Goal: Book appointment/travel/reservation

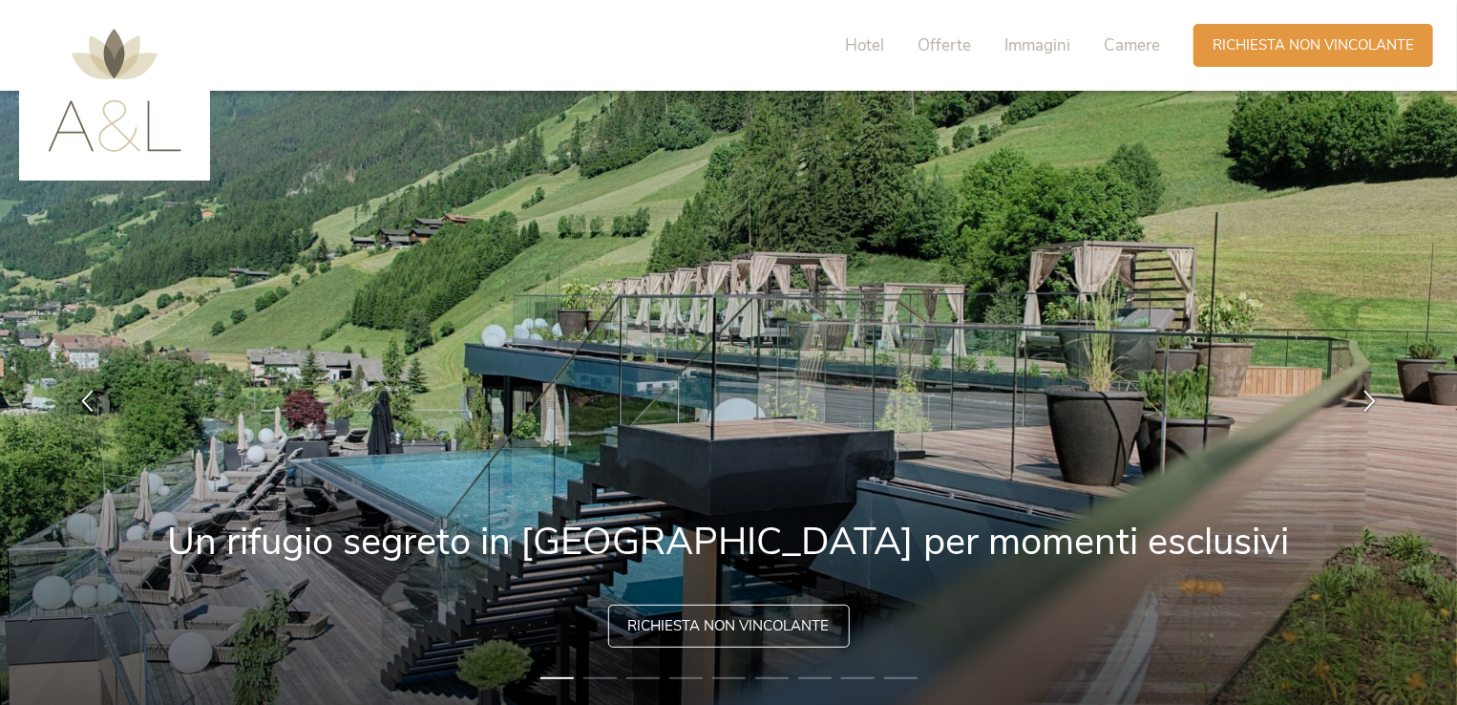
click at [798, 617] on span "Richiesta non vincolante" at bounding box center [728, 626] width 201 height 20
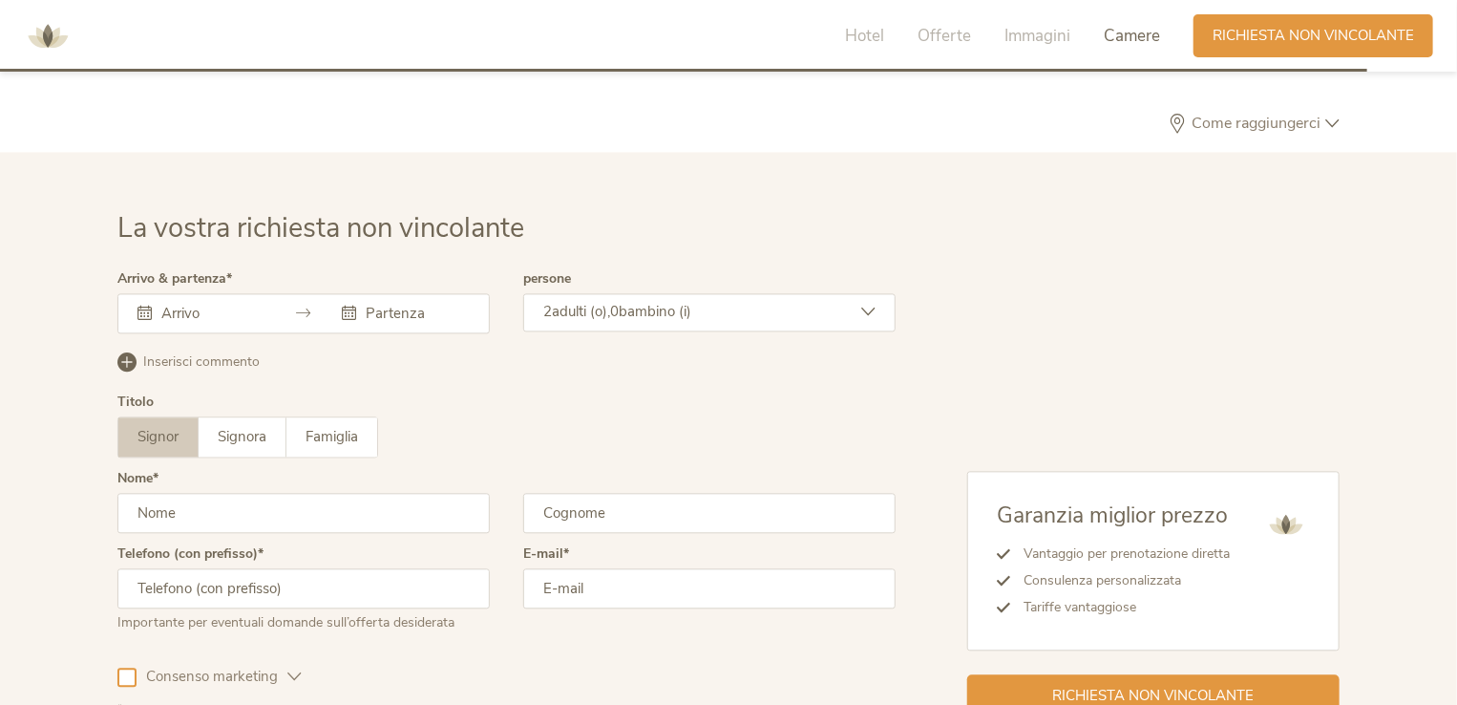
scroll to position [5667, 0]
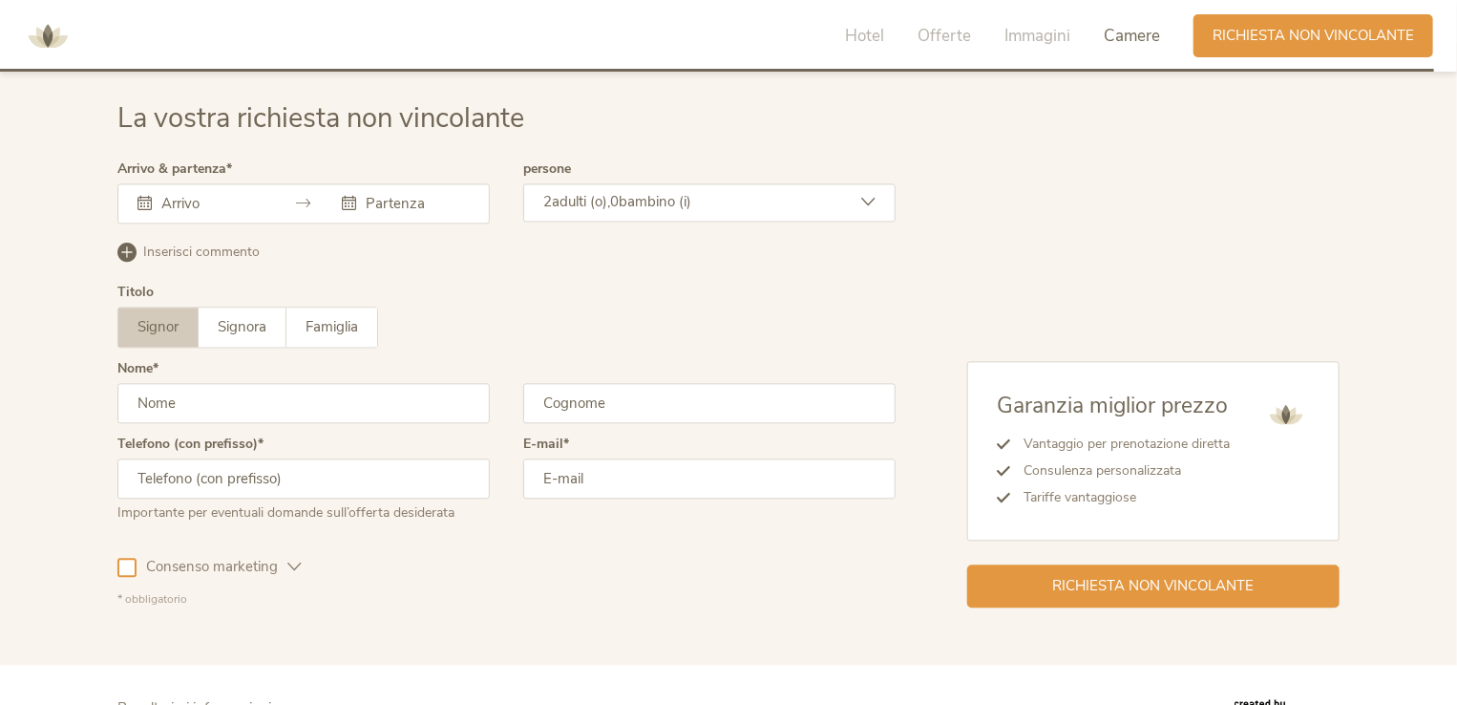
click at [154, 203] on div at bounding box center [201, 203] width 128 height 19
click at [166, 197] on input "text" at bounding box center [211, 203] width 109 height 19
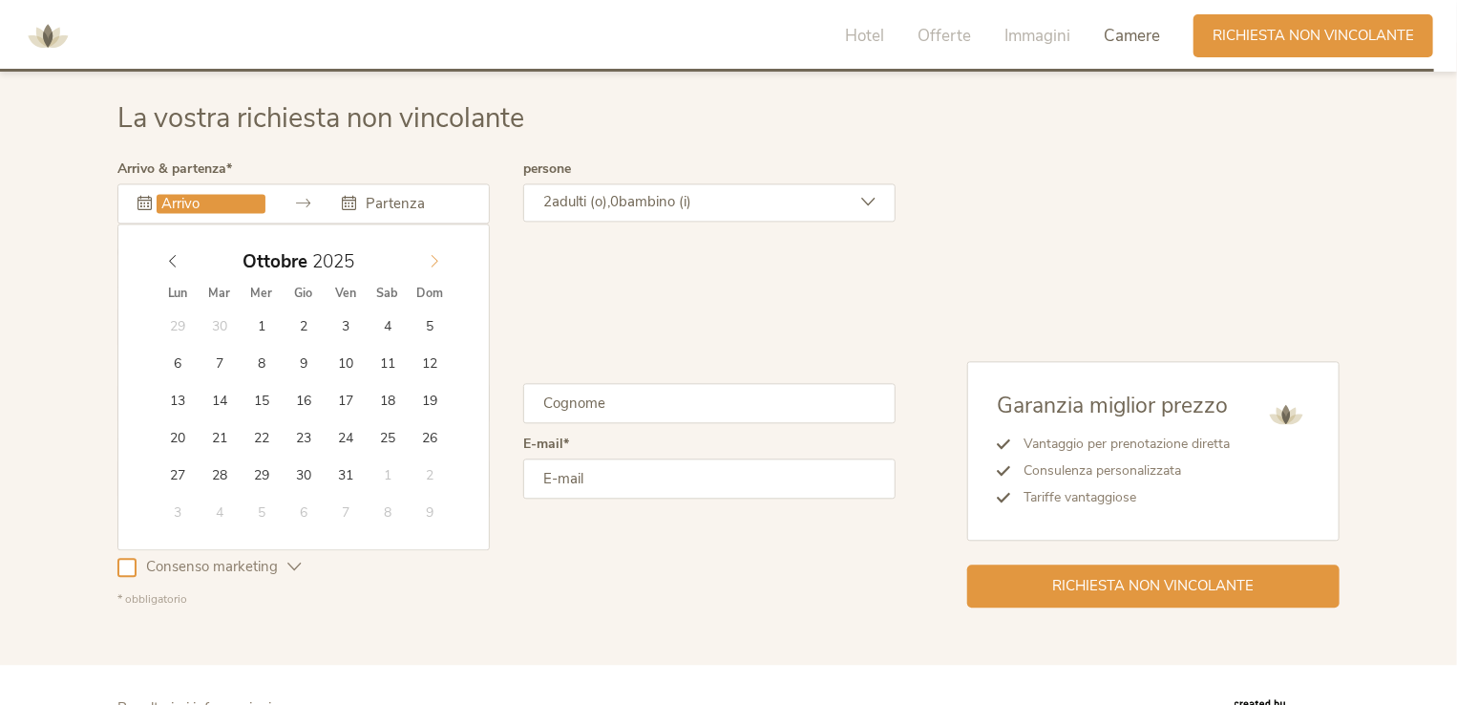
click at [427, 253] on span at bounding box center [434, 256] width 32 height 27
type input "[DATE]"
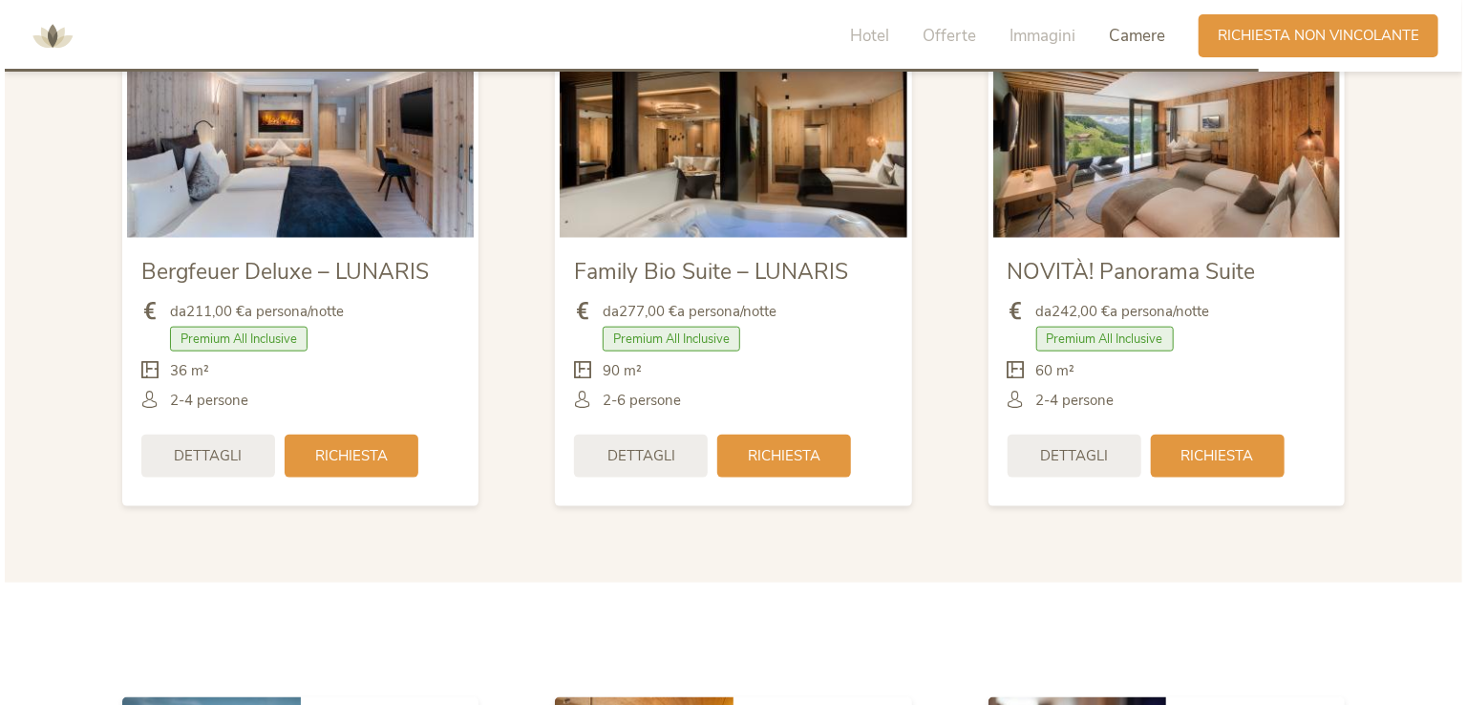
scroll to position [4514, 0]
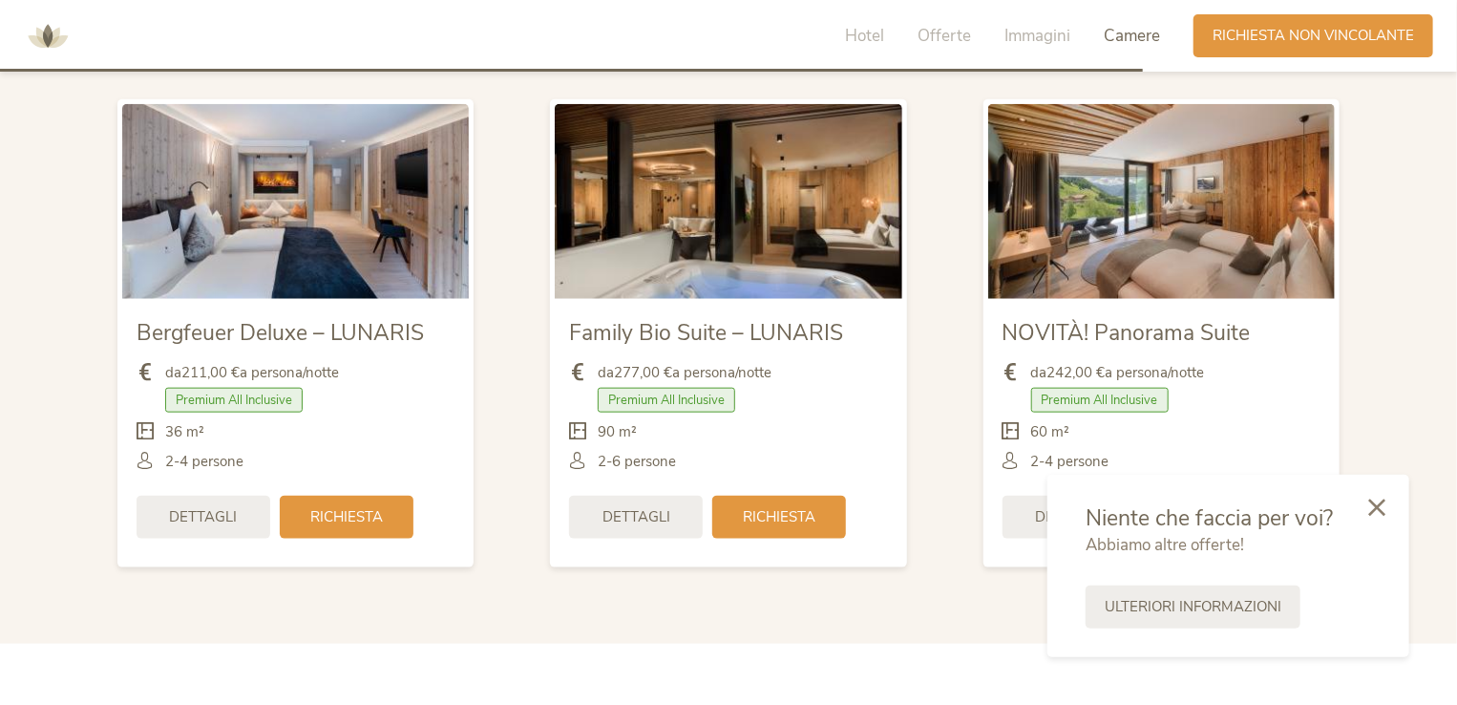
click at [770, 255] on img at bounding box center [728, 201] width 347 height 195
click at [641, 518] on span "Dettagli" at bounding box center [636, 515] width 68 height 20
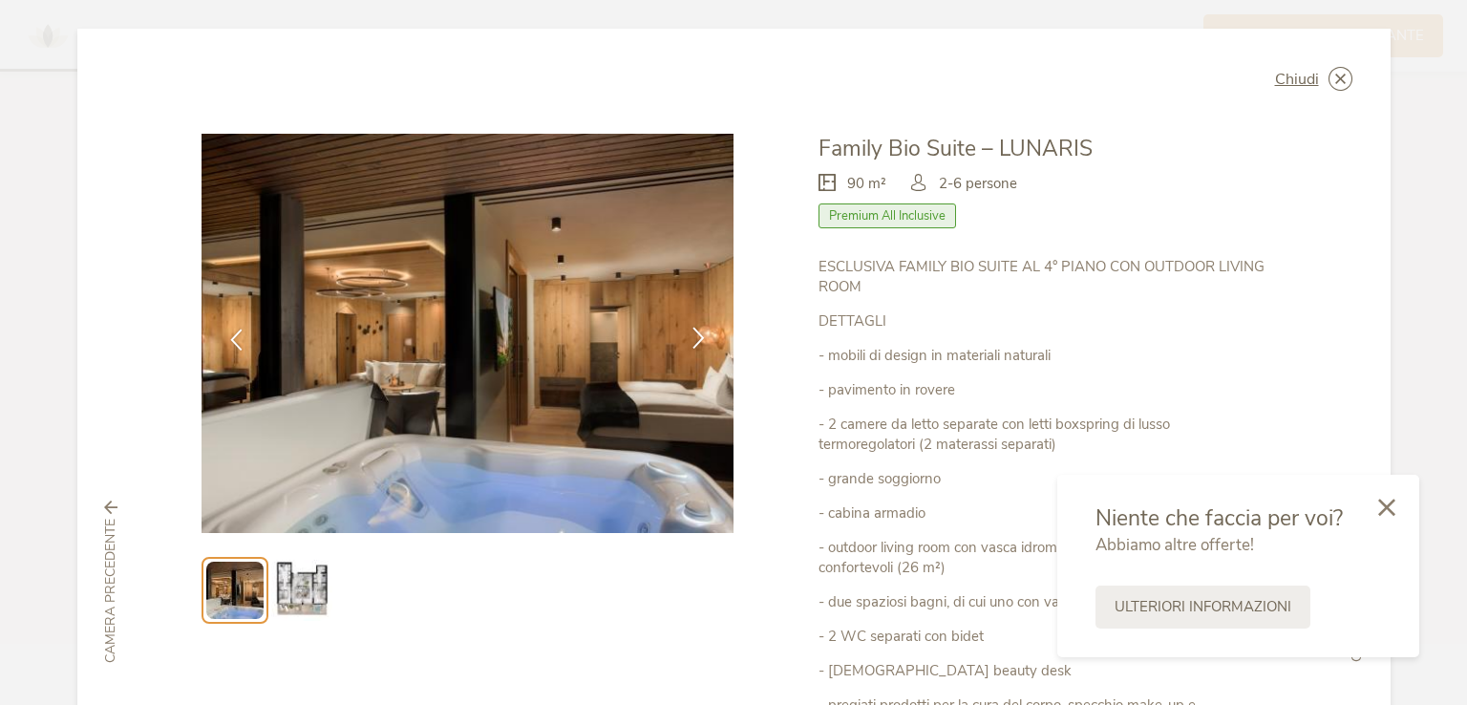
click at [700, 337] on icon at bounding box center [698, 338] width 22 height 22
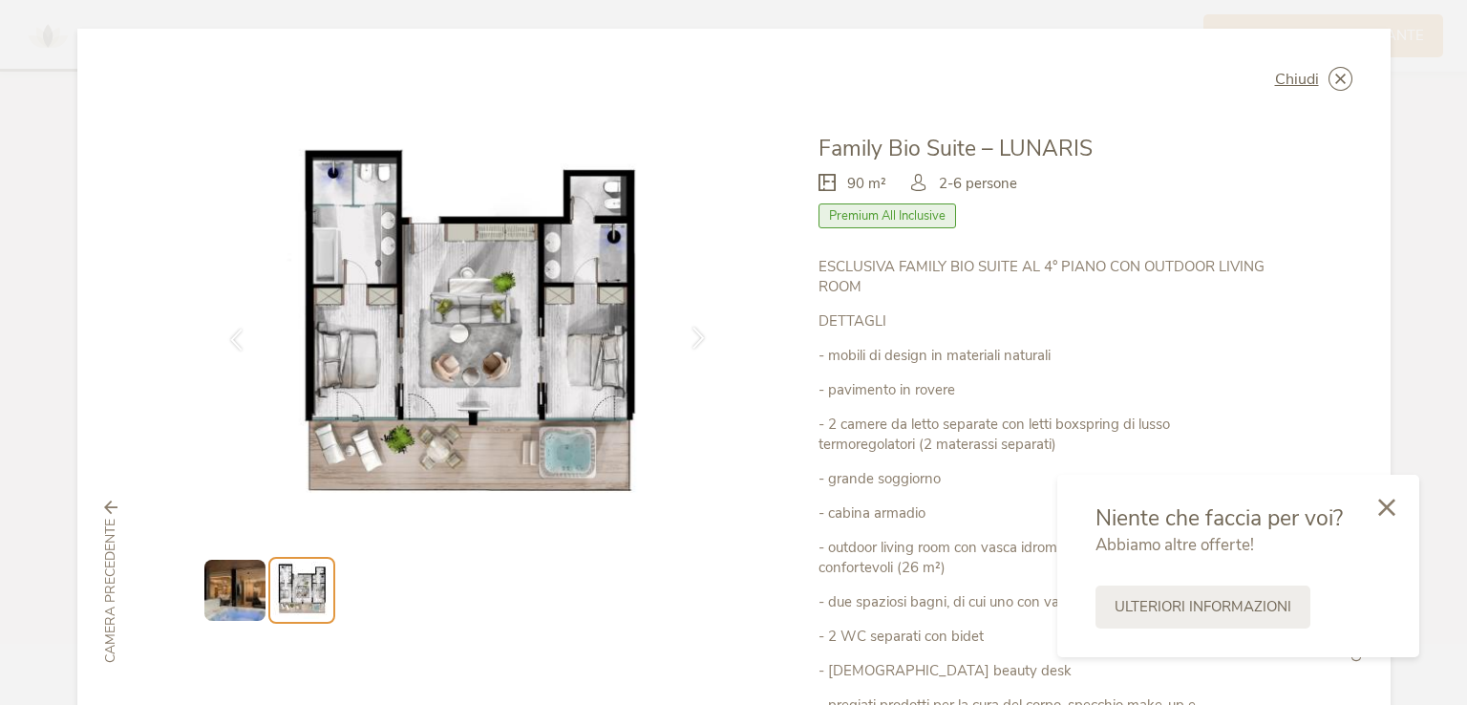
click at [700, 337] on icon at bounding box center [698, 338] width 22 height 22
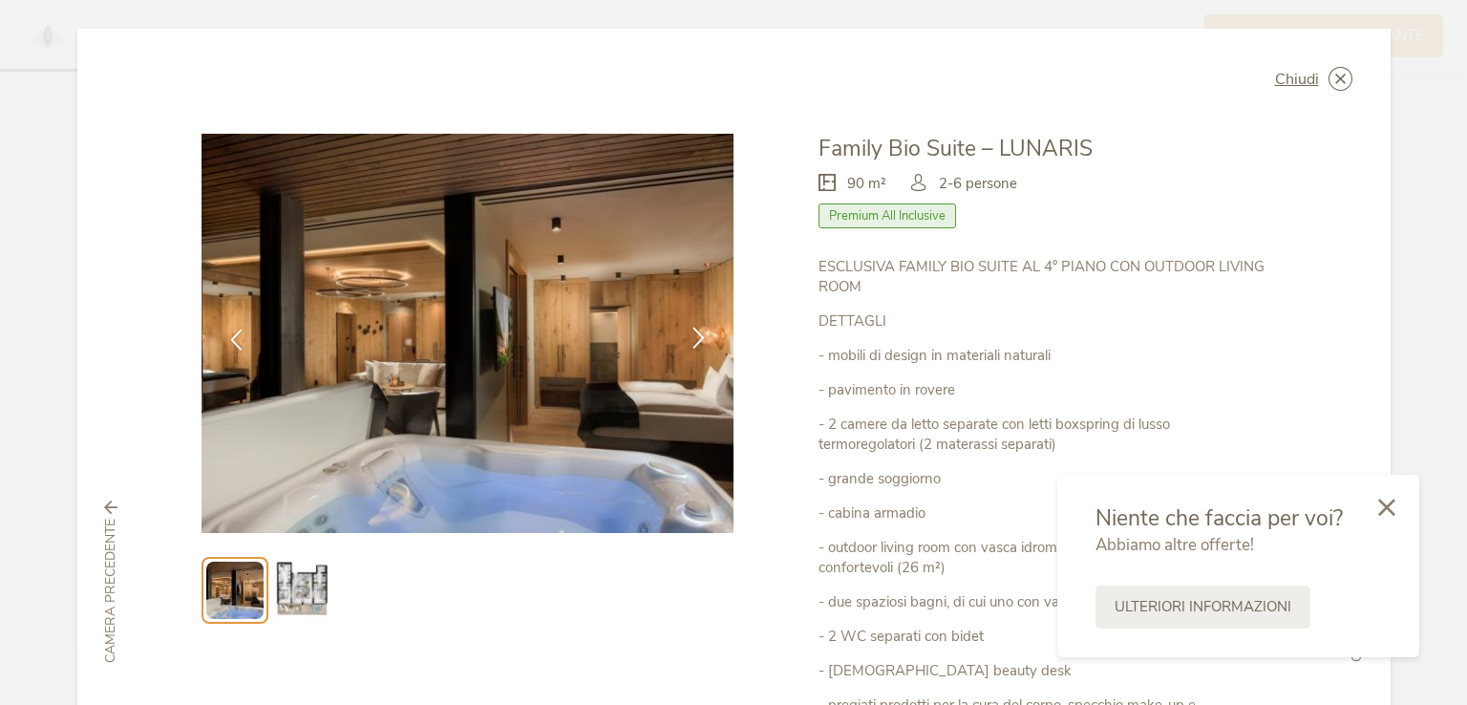
click at [700, 337] on icon at bounding box center [698, 338] width 22 height 22
click at [695, 333] on icon at bounding box center [698, 338] width 22 height 22
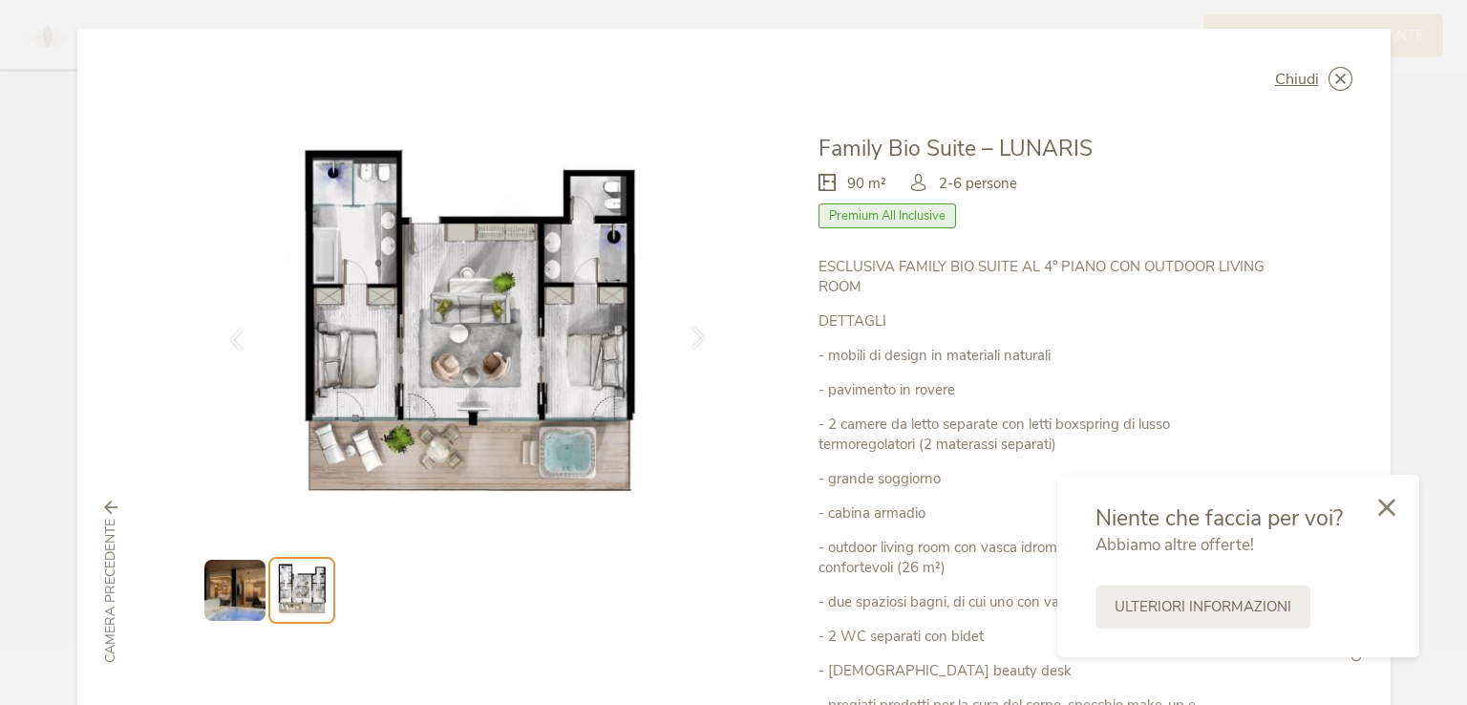
click at [695, 333] on icon at bounding box center [698, 338] width 22 height 22
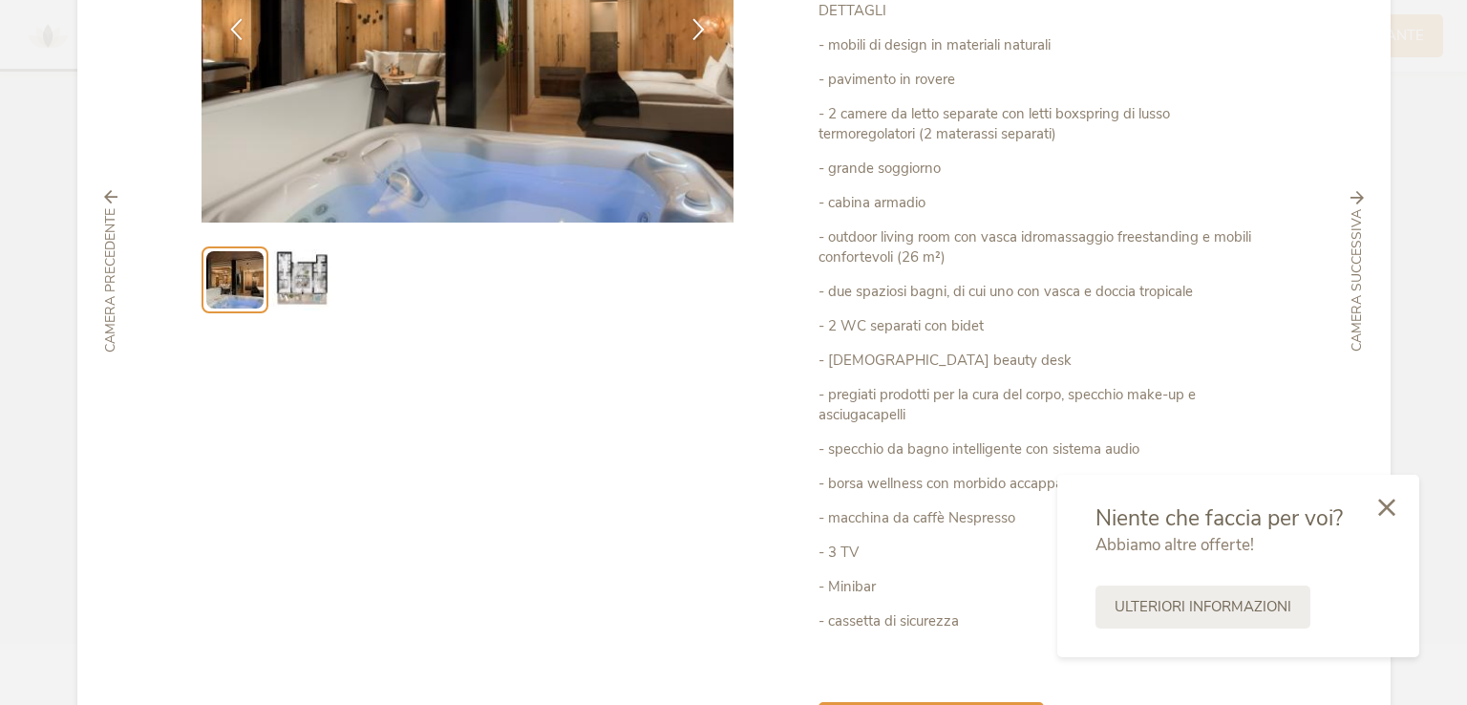
scroll to position [76, 0]
